Goal: Transaction & Acquisition: Purchase product/service

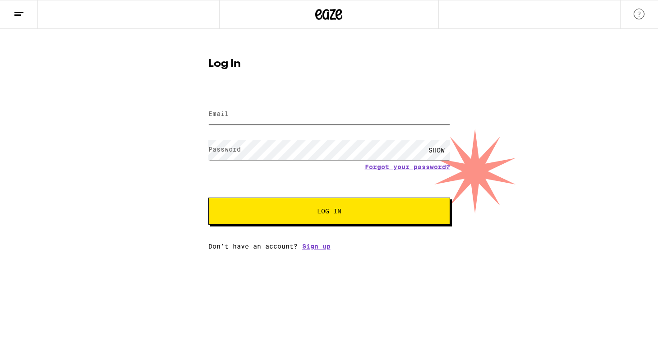
click at [325, 115] on input "Email" at bounding box center [329, 114] width 242 height 20
type input "[EMAIL_ADDRESS][DOMAIN_NAME]"
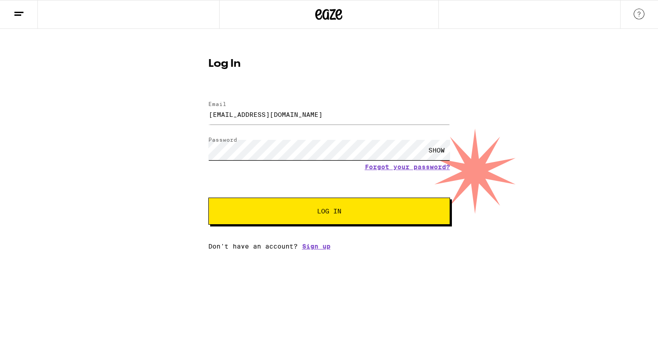
click at [208, 197] on button "Log In" at bounding box center [329, 210] width 242 height 27
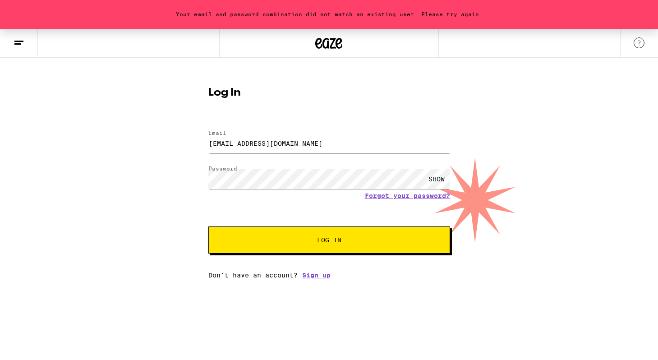
click at [309, 233] on button "Log In" at bounding box center [329, 239] width 242 height 27
click at [435, 176] on div "SHOW" at bounding box center [436, 179] width 27 height 20
click at [270, 229] on button "Log In" at bounding box center [329, 239] width 242 height 27
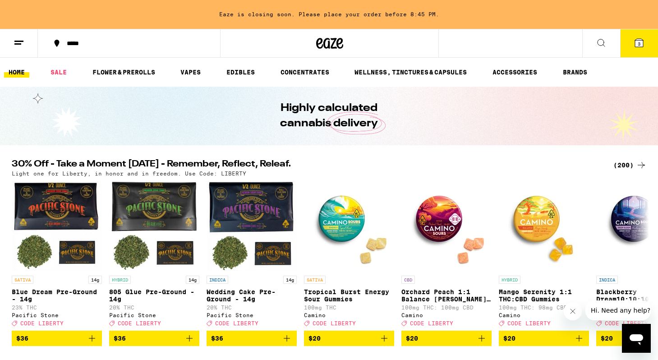
click at [339, 37] on icon at bounding box center [329, 43] width 27 height 16
click at [639, 44] on span "3" at bounding box center [638, 43] width 3 height 5
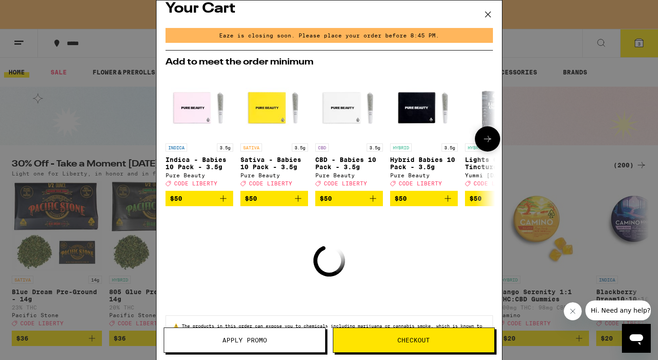
scroll to position [13, 0]
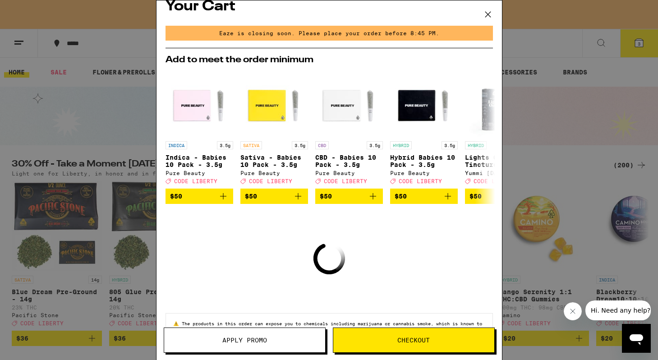
click at [265, 346] on button "Apply Promo" at bounding box center [245, 339] width 162 height 25
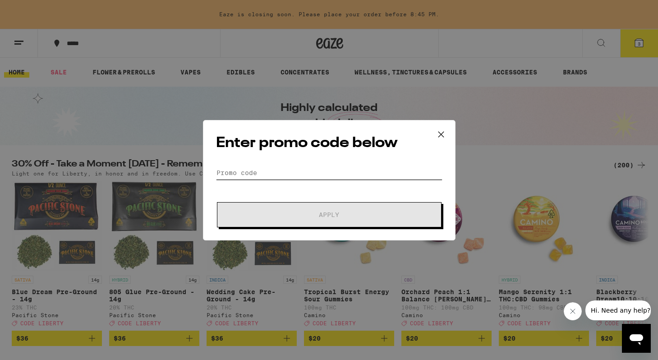
click at [282, 171] on input "Promo Code" at bounding box center [329, 173] width 226 height 14
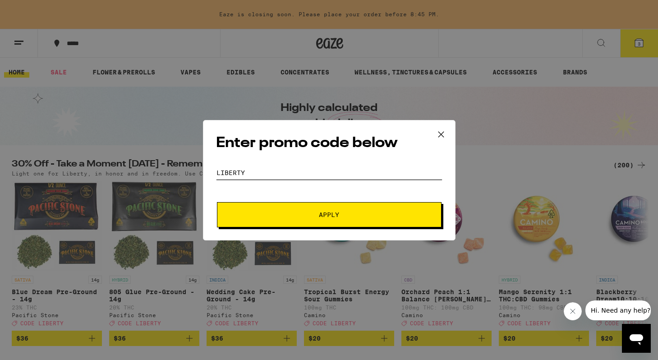
type input "LIBERTY"
click at [217, 202] on button "Apply" at bounding box center [329, 214] width 224 height 25
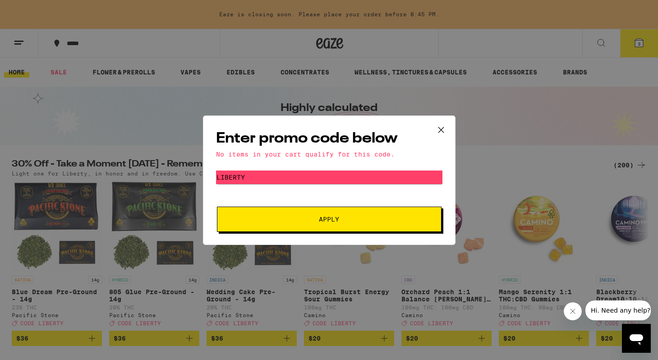
click at [442, 129] on icon at bounding box center [441, 130] width 14 height 14
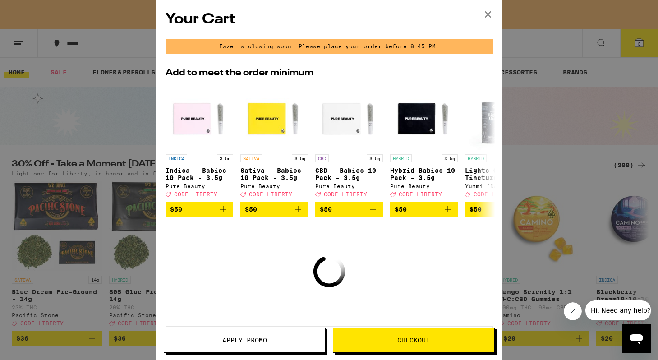
click at [489, 7] on button at bounding box center [488, 14] width 28 height 29
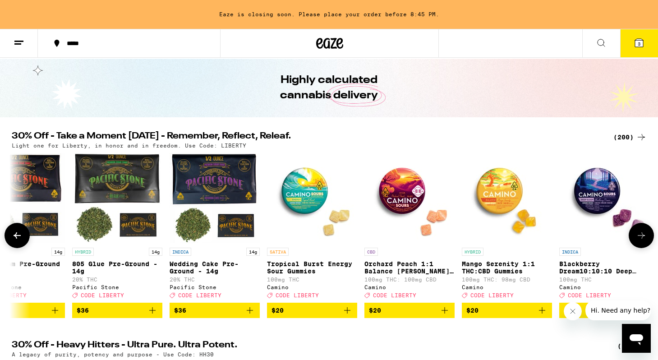
scroll to position [0, 38]
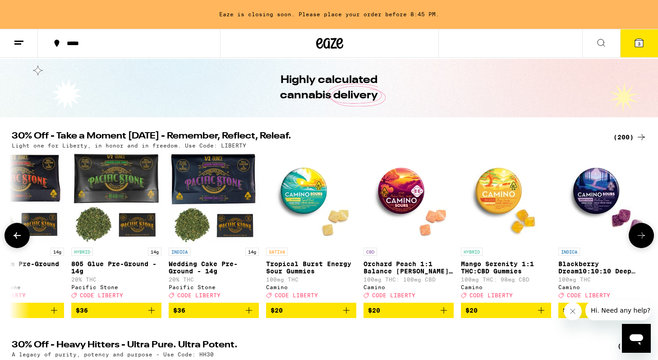
click at [346, 313] on icon "Add to bag" at bounding box center [346, 310] width 6 height 6
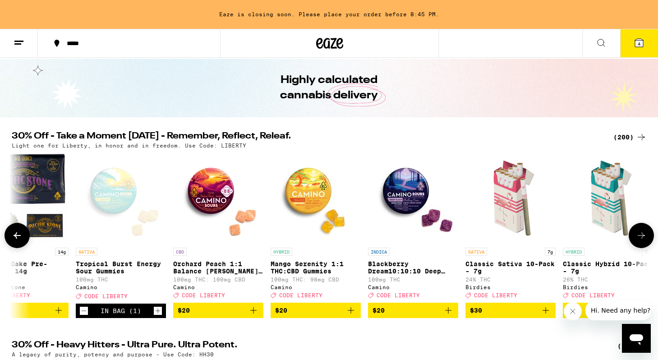
scroll to position [0, 230]
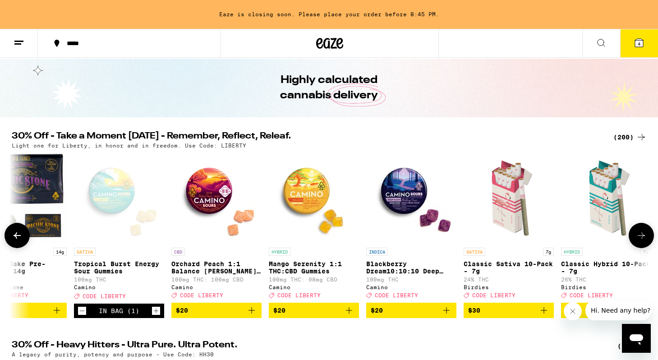
click at [443, 315] on icon "Add to bag" at bounding box center [446, 310] width 11 height 11
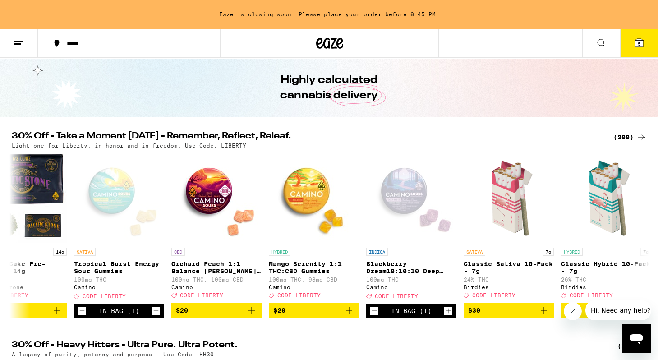
click at [644, 41] on button "5" at bounding box center [639, 43] width 38 height 28
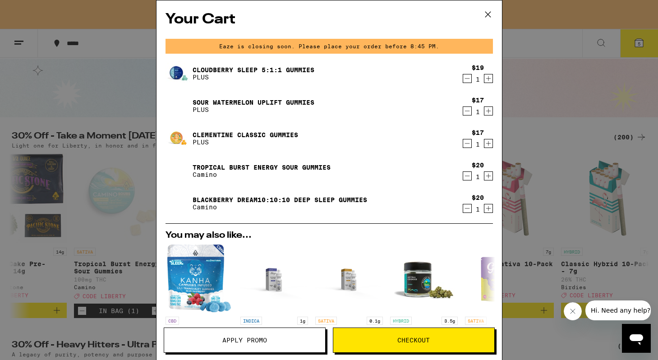
click at [465, 81] on icon "Decrement" at bounding box center [467, 78] width 8 height 11
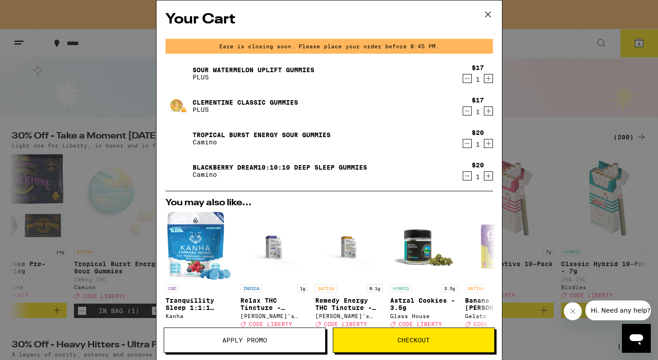
click at [465, 81] on icon "Decrement" at bounding box center [467, 78] width 8 height 11
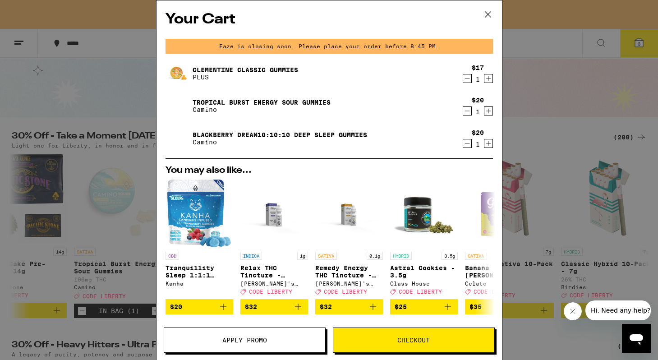
click at [465, 81] on icon "Decrement" at bounding box center [467, 78] width 8 height 11
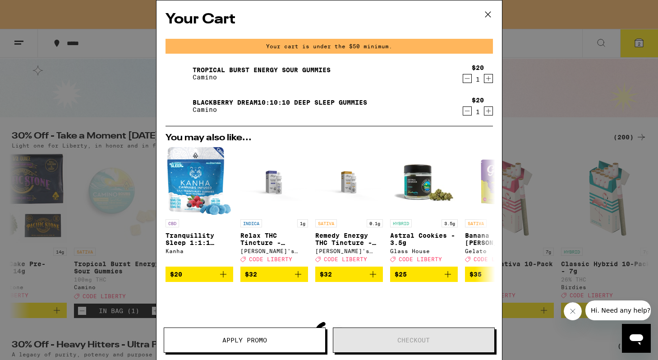
click at [256, 350] on button "Apply Promo" at bounding box center [245, 339] width 162 height 25
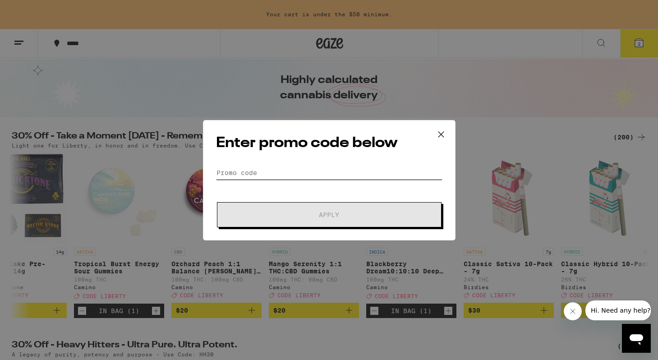
click at [310, 177] on input "Promo Code" at bounding box center [329, 173] width 226 height 14
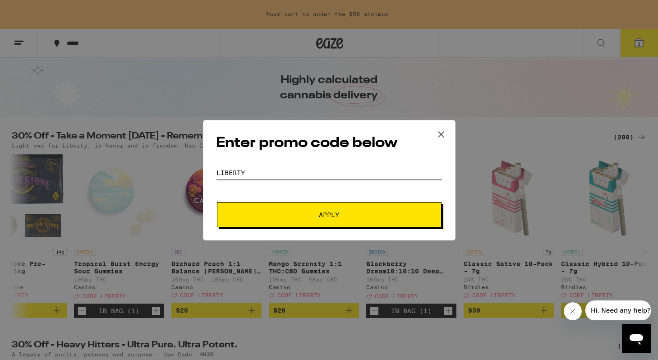
type input "LIBERTY"
click at [326, 215] on span "Apply" at bounding box center [329, 214] width 20 height 6
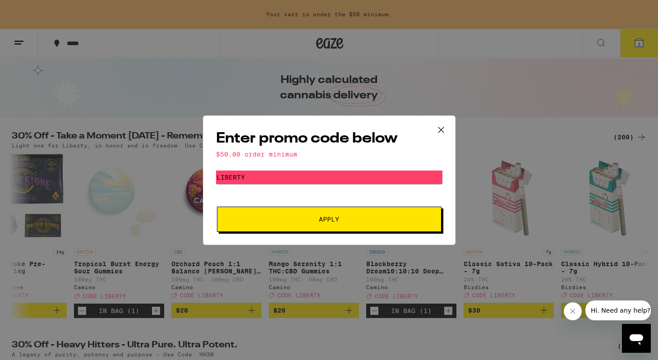
click at [441, 128] on icon at bounding box center [440, 129] width 5 height 5
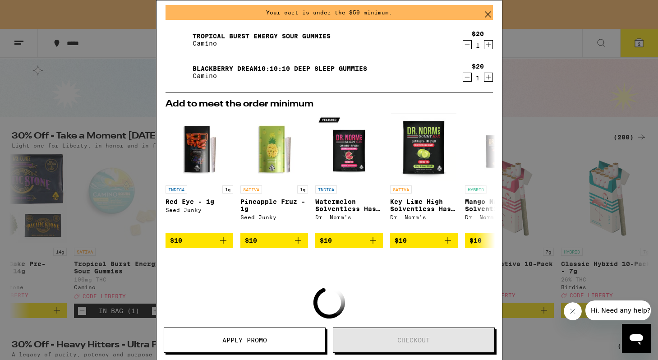
scroll to position [112, 0]
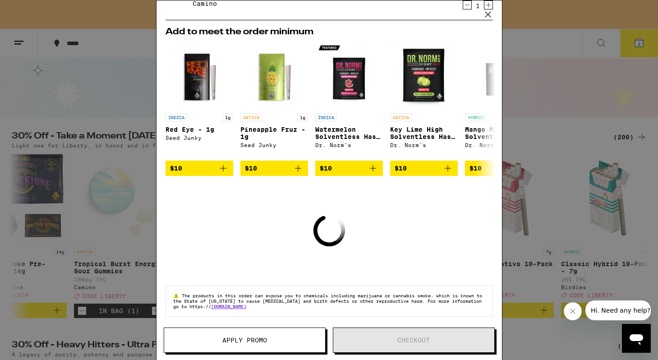
click at [578, 122] on div "Your Cart Your cart is under the $50 minimum. Tropical Burst Energy Sour Gummie…" at bounding box center [329, 180] width 658 height 360
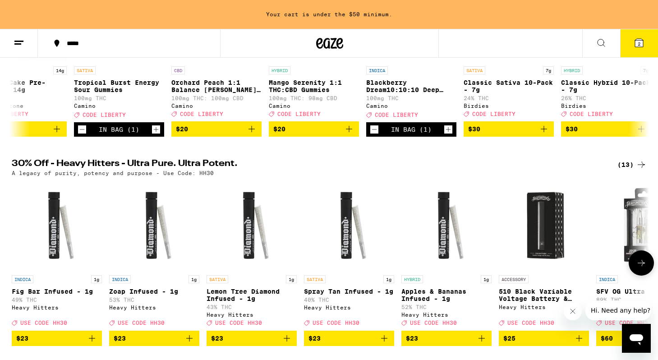
scroll to position [164, 0]
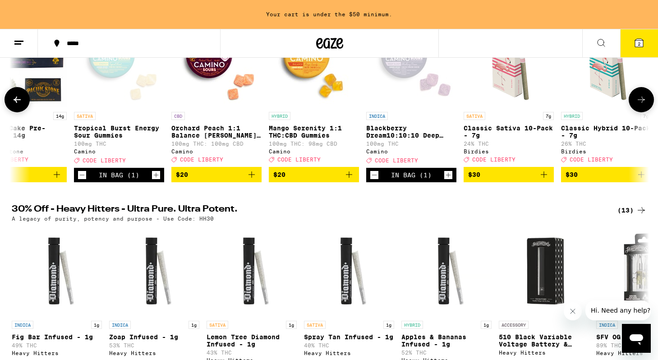
click at [400, 146] on p "100mg THC" at bounding box center [411, 144] width 90 height 6
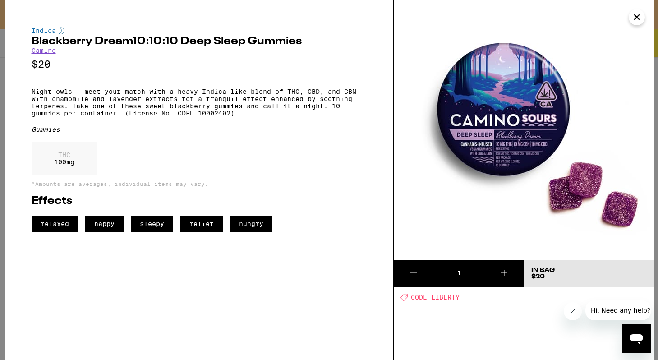
click at [441, 301] on span "CODE LIBERTY" at bounding box center [435, 296] width 49 height 7
click at [634, 20] on icon "Close" at bounding box center [636, 17] width 11 height 14
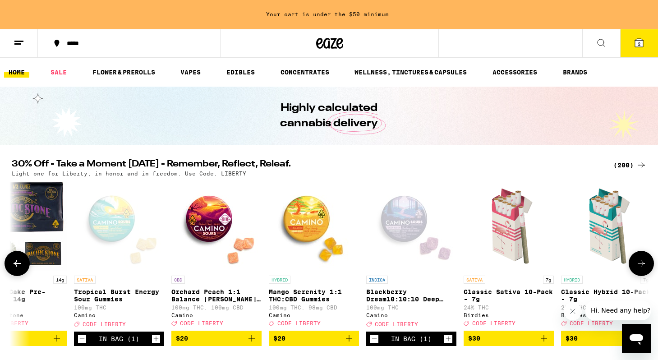
click at [350, 343] on icon "Add to bag" at bounding box center [348, 338] width 11 height 11
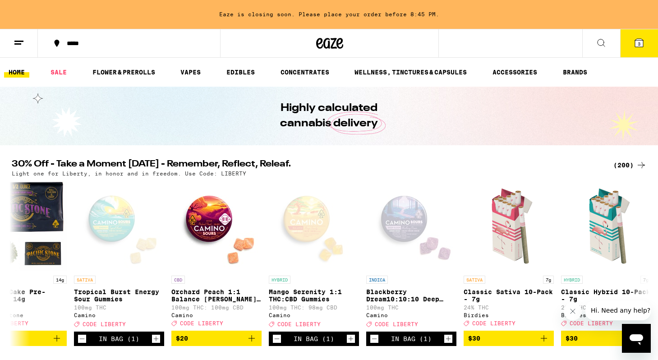
click at [648, 33] on button "3" at bounding box center [639, 43] width 38 height 28
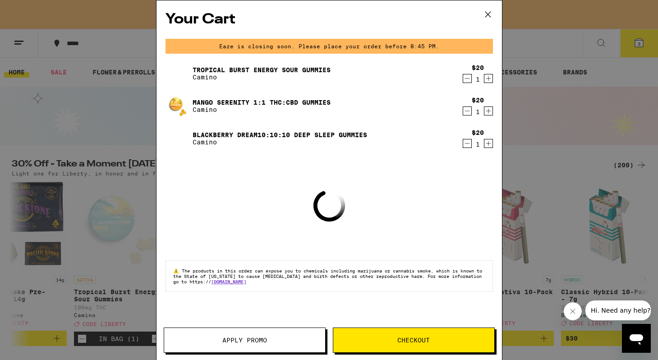
click at [234, 340] on span "Apply Promo" at bounding box center [244, 340] width 45 height 6
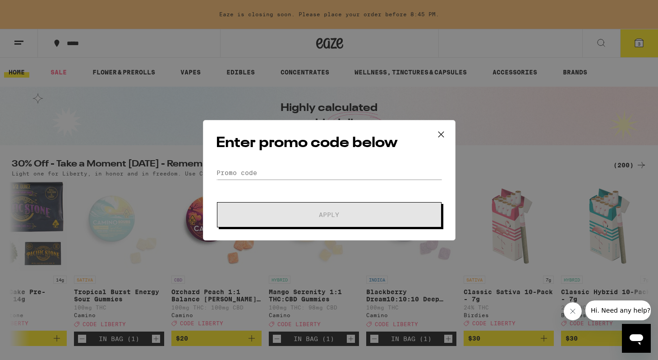
click at [292, 181] on form "Promo Code Apply" at bounding box center [329, 196] width 226 height 61
click at [299, 169] on input "Promo Code" at bounding box center [329, 173] width 226 height 14
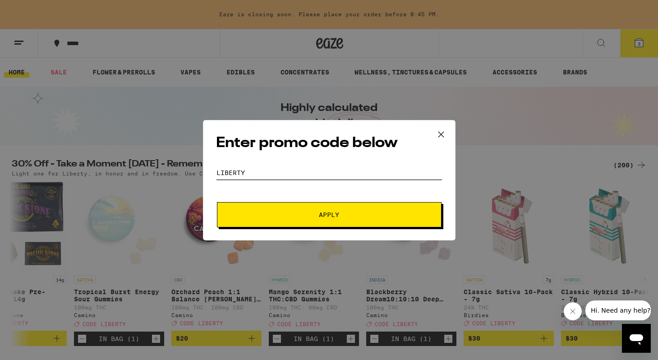
type input "LIBERTY"
click at [312, 221] on button "Apply" at bounding box center [329, 214] width 224 height 25
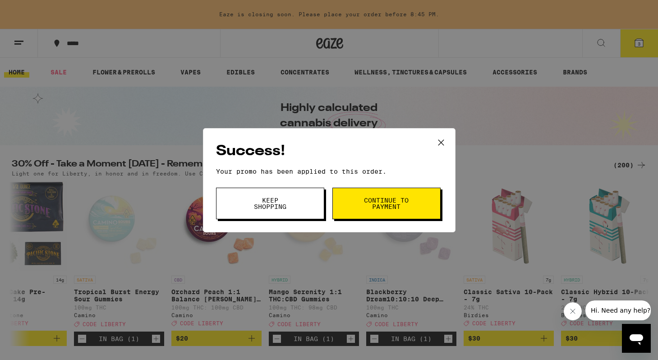
click at [351, 192] on button "Continue to payment" at bounding box center [386, 203] width 108 height 32
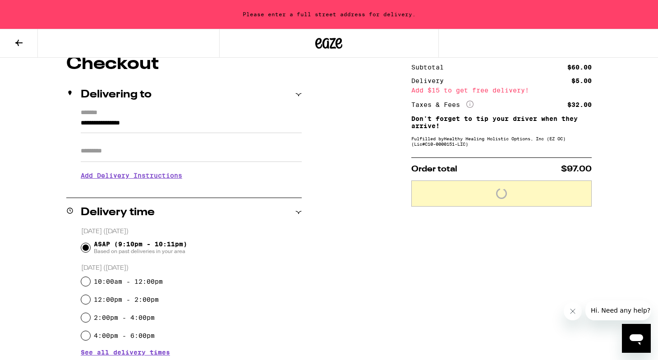
scroll to position [48, 0]
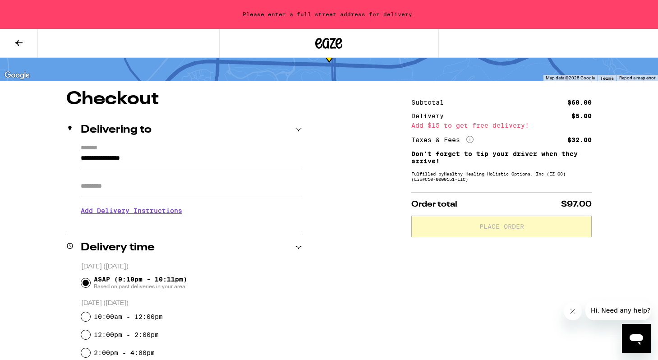
click at [15, 45] on icon at bounding box center [19, 42] width 11 height 11
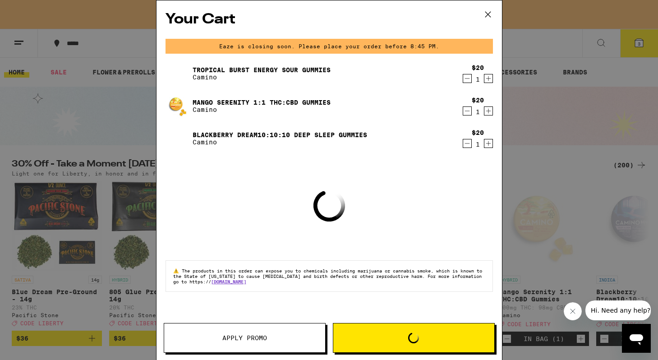
click at [466, 146] on icon "Decrement" at bounding box center [467, 143] width 8 height 11
click at [259, 341] on span "Apply Promo" at bounding box center [244, 337] width 45 height 6
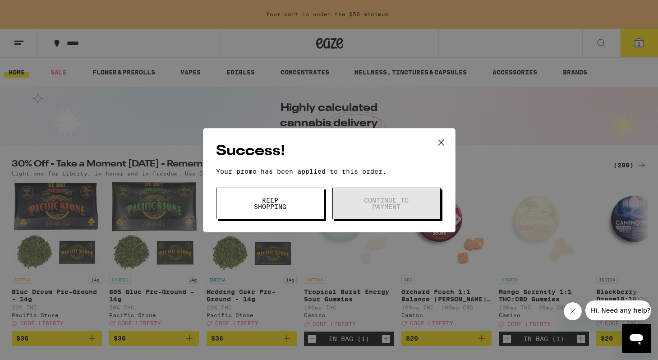
click at [444, 143] on icon at bounding box center [441, 143] width 14 height 14
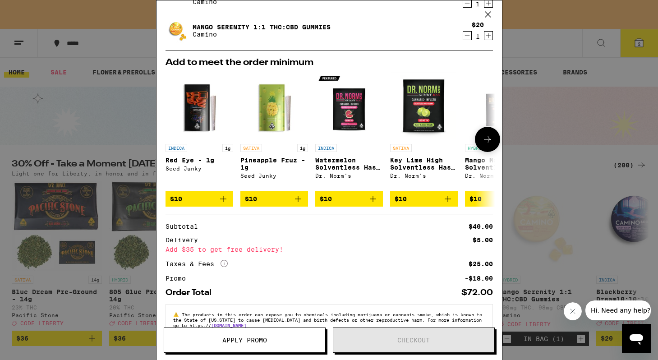
scroll to position [100, 0]
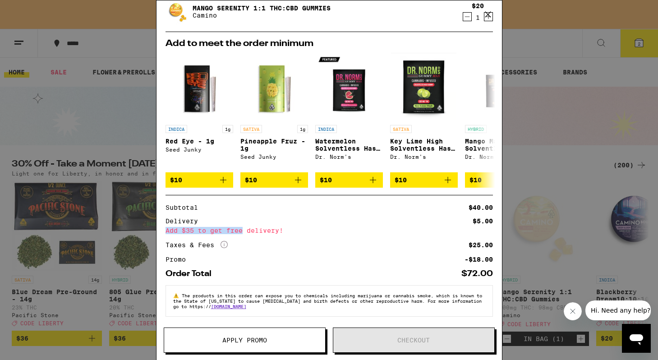
drag, startPoint x: 241, startPoint y: 230, endPoint x: 263, endPoint y: 224, distance: 23.4
click at [263, 227] on div "Add $35 to get free delivery!" at bounding box center [328, 230] width 327 height 6
click at [200, 251] on div "Subtotal $40.00 Delivery $5.00 Add $35 to get free delivery! Taxes & Fees More …" at bounding box center [328, 233] width 327 height 58
drag, startPoint x: 211, startPoint y: 251, endPoint x: 228, endPoint y: 247, distance: 17.3
click at [228, 247] on div "Subtotal $40.00 Delivery $5.00 Add $35 to get free delivery! Taxes & Fees More …" at bounding box center [328, 233] width 327 height 58
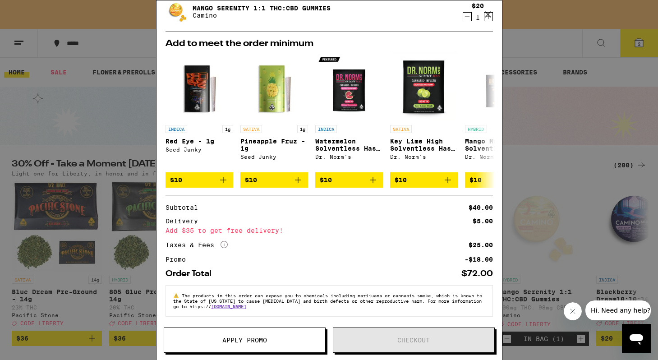
click at [224, 241] on icon "More Info" at bounding box center [223, 244] width 7 height 7
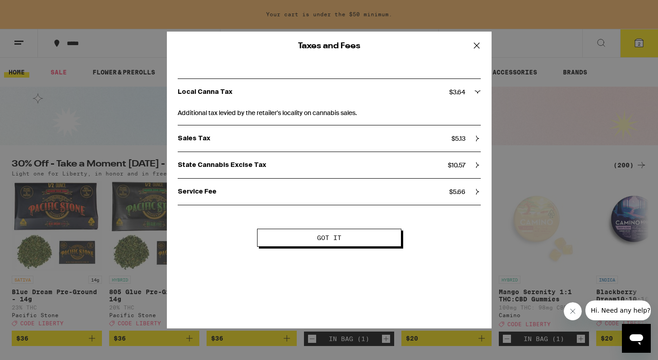
click at [91, 105] on div "Taxes and Fees Local Canna Tax $ 3.64 Additional tax levied by the retailer's l…" at bounding box center [329, 180] width 658 height 360
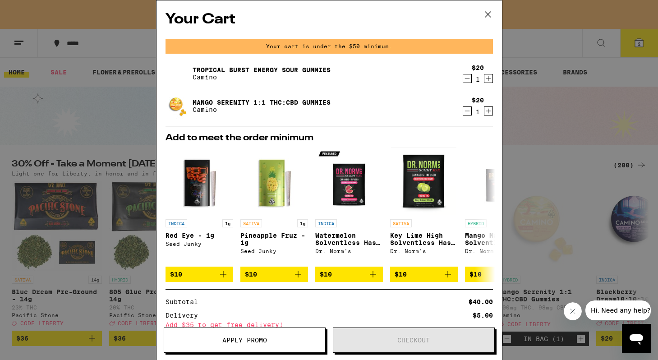
click at [543, 110] on div "Your Cart Your cart is under the $50 minimum. Tropical Burst Energy Sour Gummie…" at bounding box center [329, 180] width 658 height 360
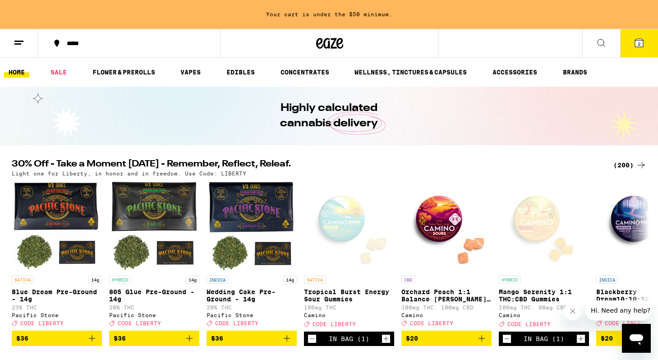
click at [339, 50] on icon at bounding box center [329, 43] width 27 height 16
click at [334, 46] on icon at bounding box center [329, 43] width 27 height 16
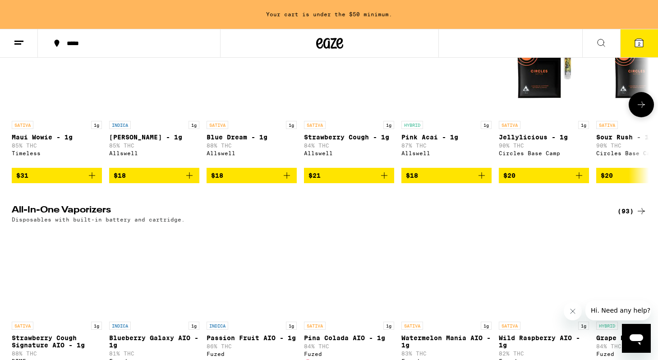
scroll to position [1709, 0]
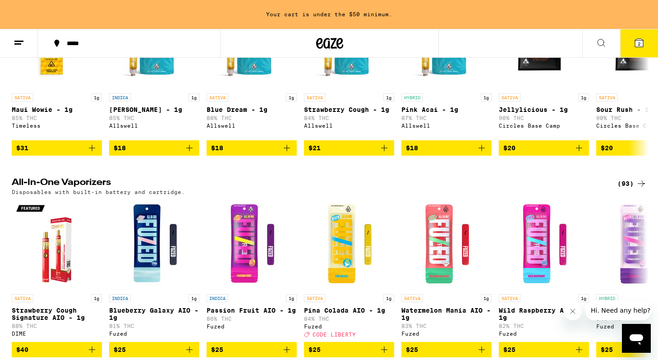
click at [15, 35] on button at bounding box center [19, 43] width 38 height 28
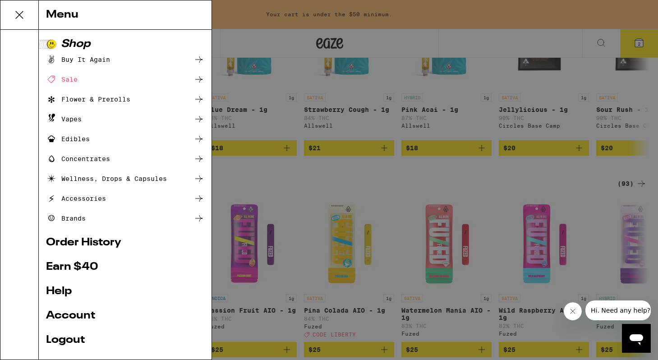
click at [72, 266] on link "Earn $ 40" at bounding box center [125, 266] width 158 height 11
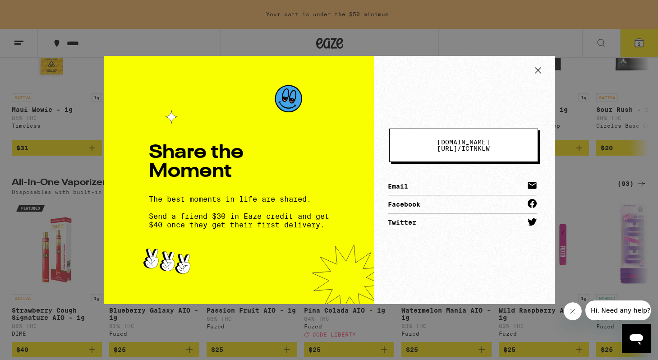
click at [59, 202] on div "Share the Moment The best moments in life are shared. Send a friend $30 in Eaze…" at bounding box center [329, 180] width 658 height 360
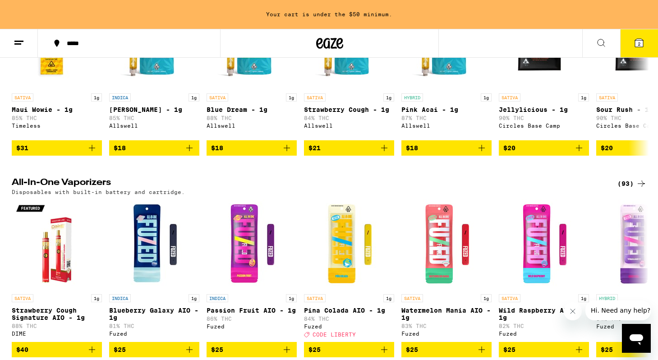
click at [25, 34] on button at bounding box center [19, 43] width 38 height 28
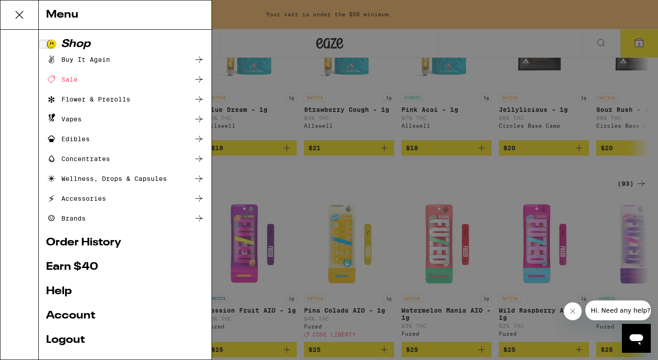
scroll to position [20, 0]
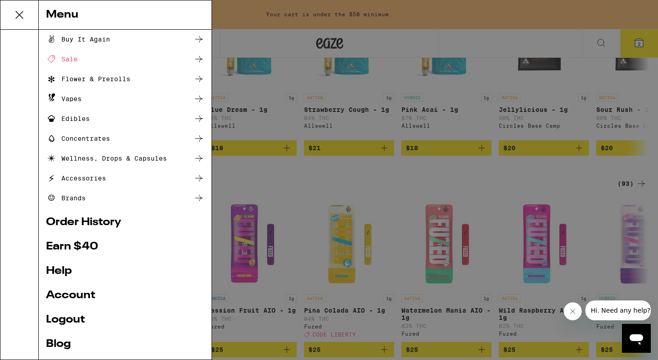
click at [96, 294] on link "Account" at bounding box center [125, 295] width 158 height 11
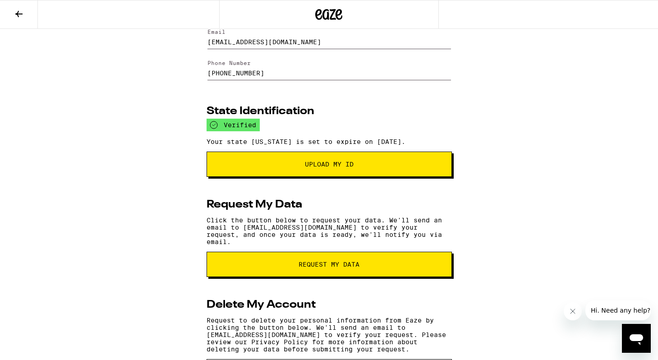
scroll to position [118, 0]
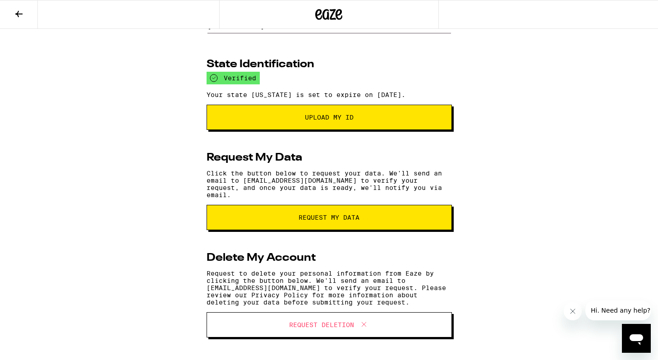
click at [15, 18] on icon at bounding box center [19, 14] width 11 height 11
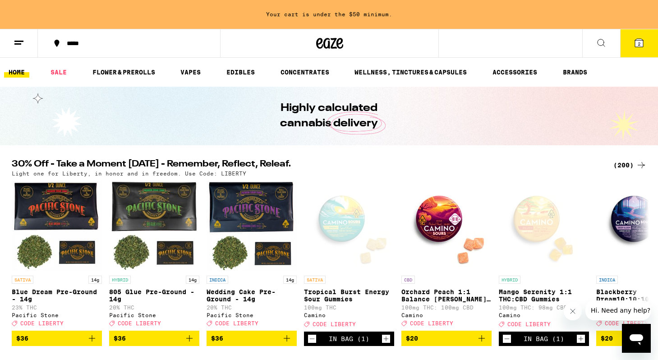
click at [24, 41] on icon at bounding box center [19, 42] width 11 height 11
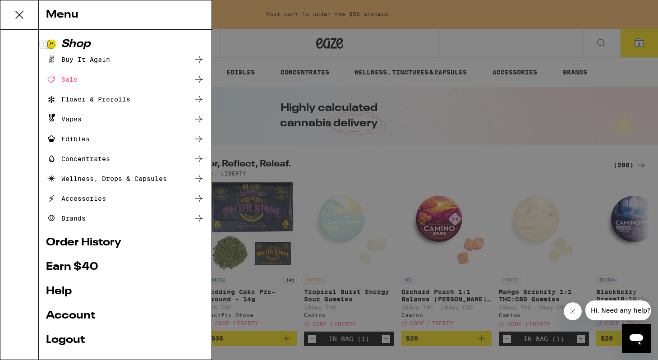
click at [64, 317] on link "Account" at bounding box center [125, 315] width 158 height 11
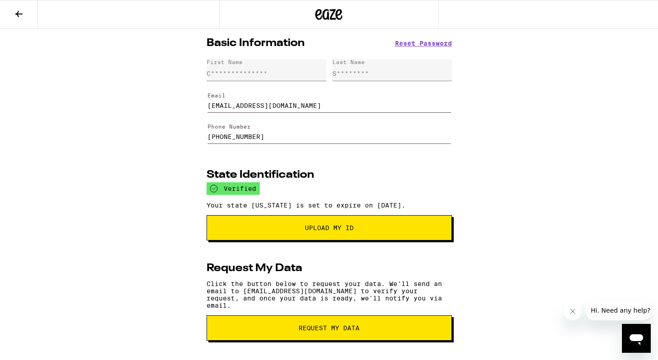
click at [323, 17] on icon at bounding box center [328, 14] width 27 height 16
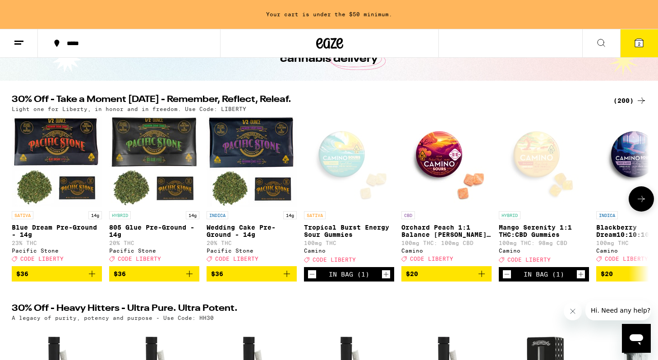
scroll to position [69, 0]
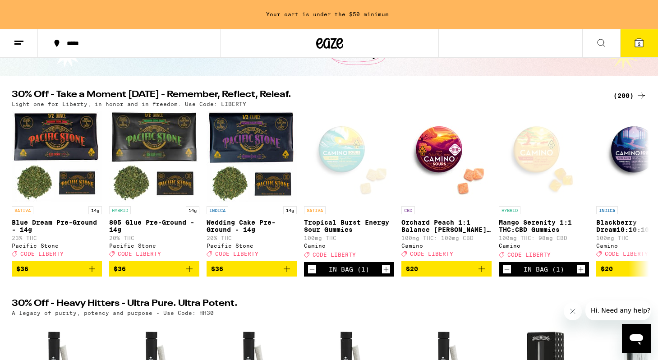
click at [638, 51] on button "2" at bounding box center [639, 43] width 38 height 28
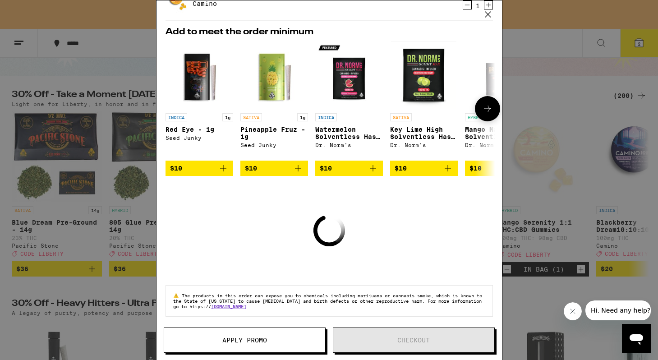
scroll to position [112, 0]
click at [541, 63] on div "Your Cart Your cart is under the $50 minimum. Tropical Burst Energy Sour Gummie…" at bounding box center [329, 180] width 658 height 360
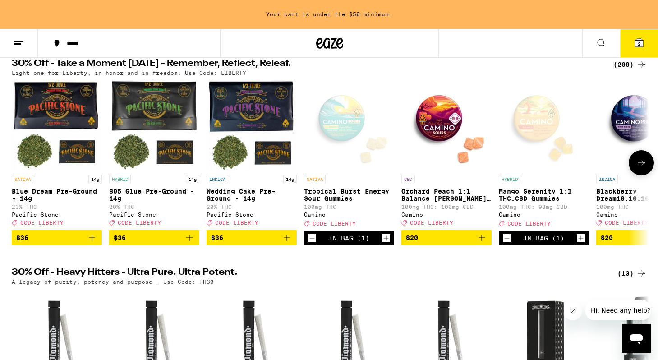
scroll to position [153, 0]
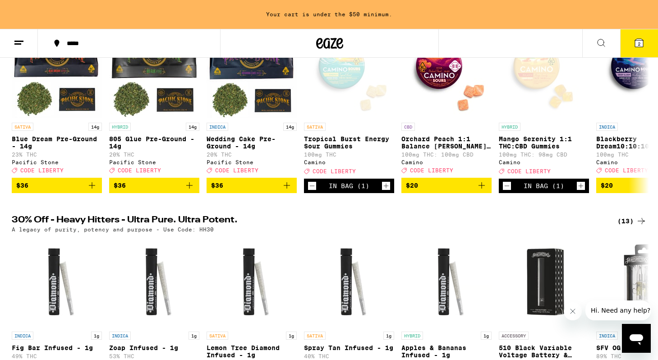
click at [637, 45] on span "2" at bounding box center [638, 43] width 3 height 5
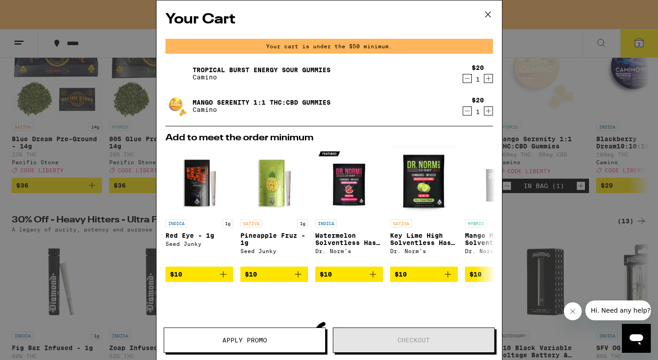
click at [488, 12] on icon at bounding box center [488, 15] width 14 height 14
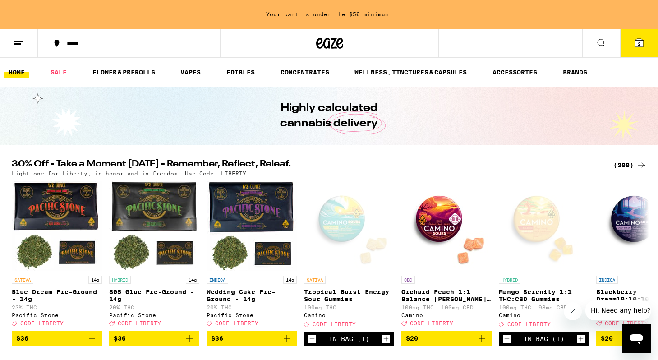
click at [639, 47] on icon at bounding box center [639, 43] width 8 height 8
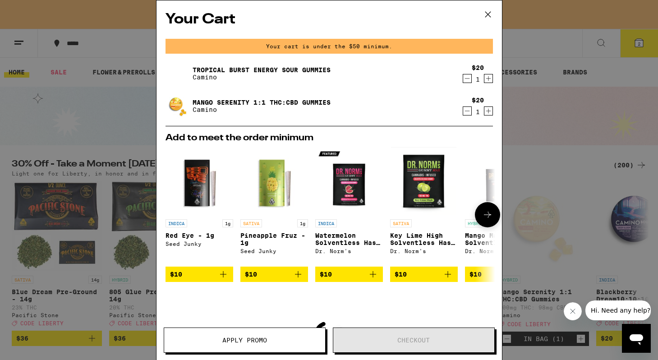
scroll to position [112, 0]
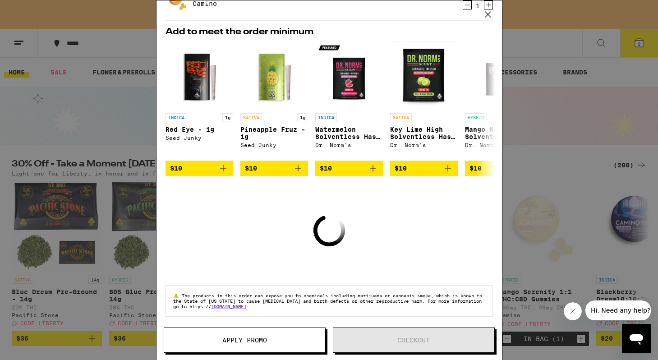
click at [558, 93] on div "Your Cart Your cart is under the $50 minimum. Tropical Burst Energy Sour Gummie…" at bounding box center [329, 180] width 658 height 360
